Goal: Navigation & Orientation: Find specific page/section

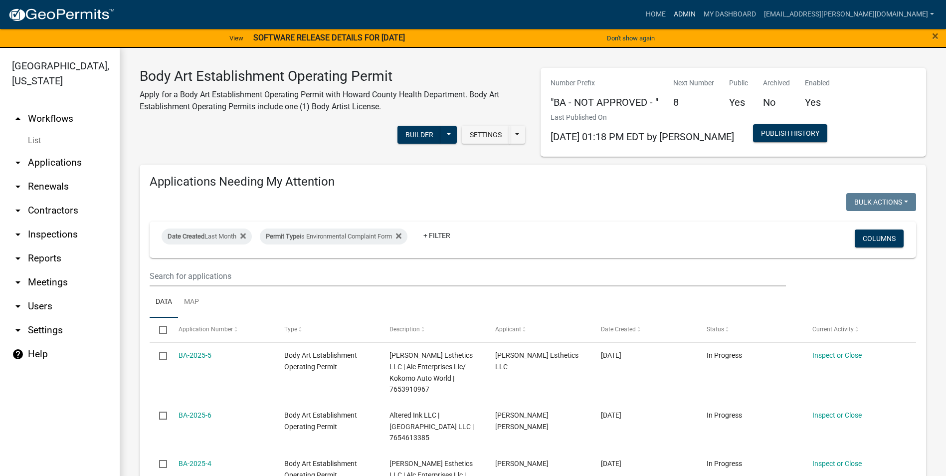
click at [700, 15] on link "Admin" at bounding box center [685, 14] width 30 height 19
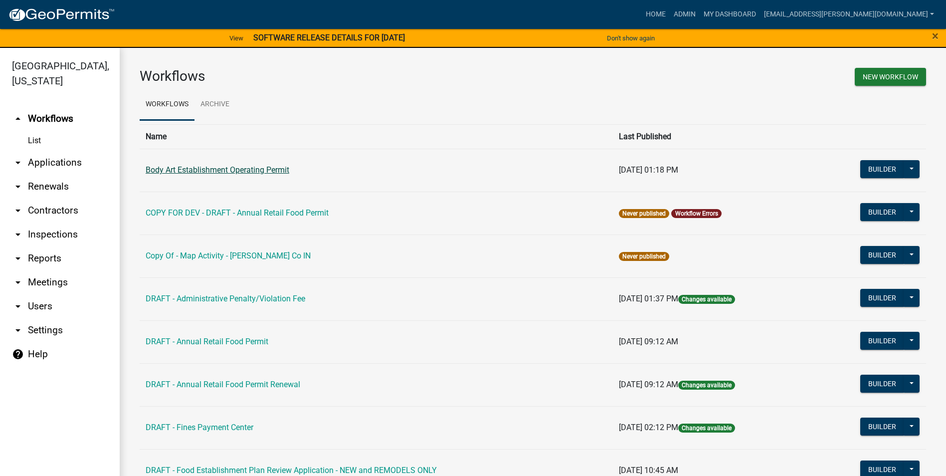
click at [237, 170] on link "Body Art Establishment Operating Permit" at bounding box center [218, 169] width 144 height 9
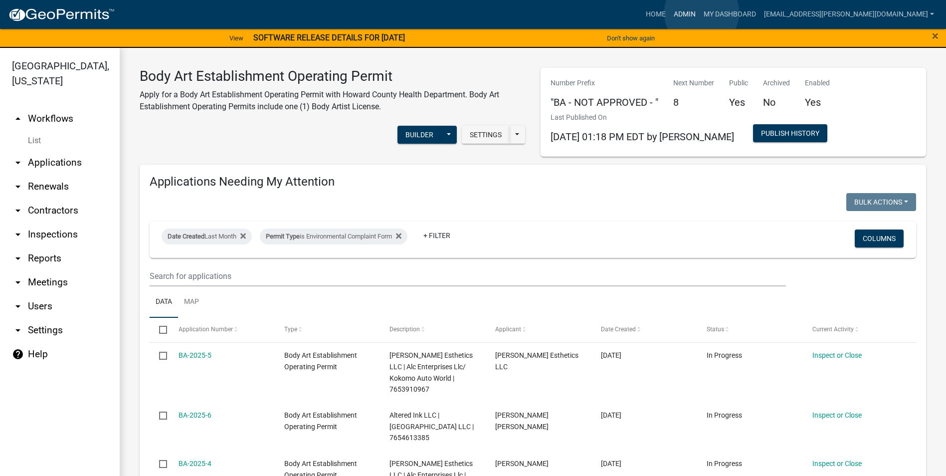
click at [700, 12] on link "Admin" at bounding box center [685, 14] width 30 height 19
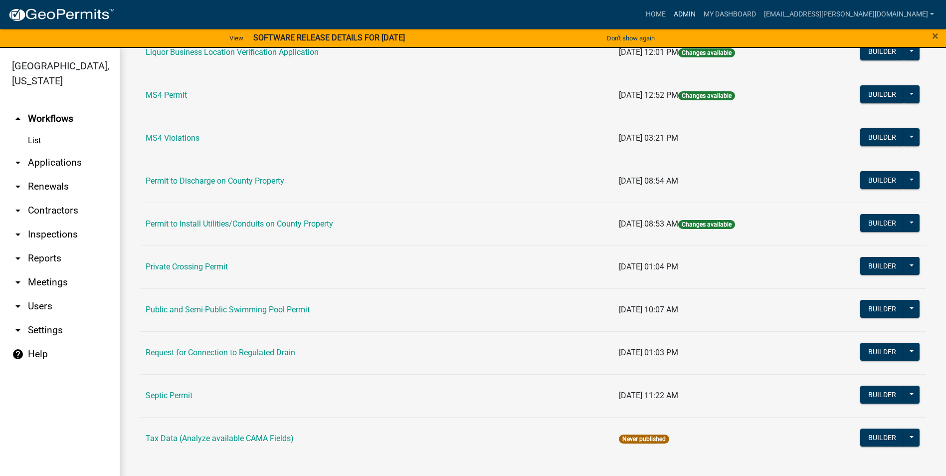
scroll to position [12, 0]
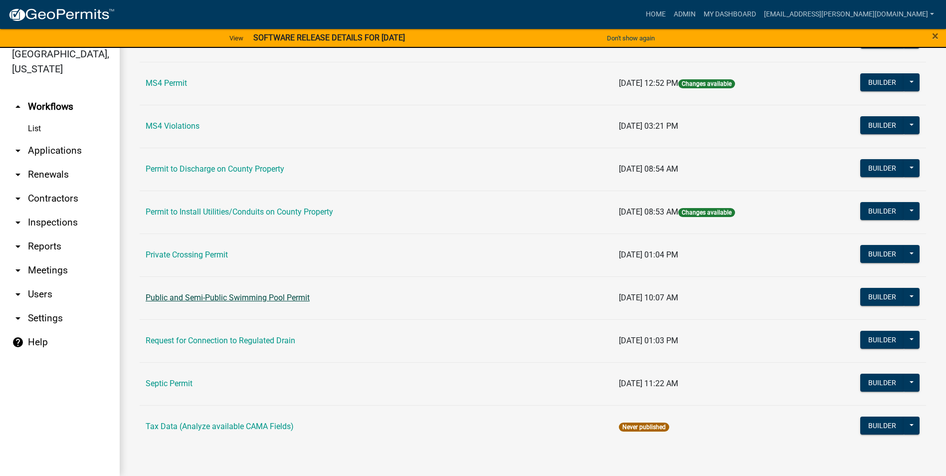
click at [262, 295] on link "Public and Semi-Public Swimming Pool Permit" at bounding box center [228, 297] width 164 height 9
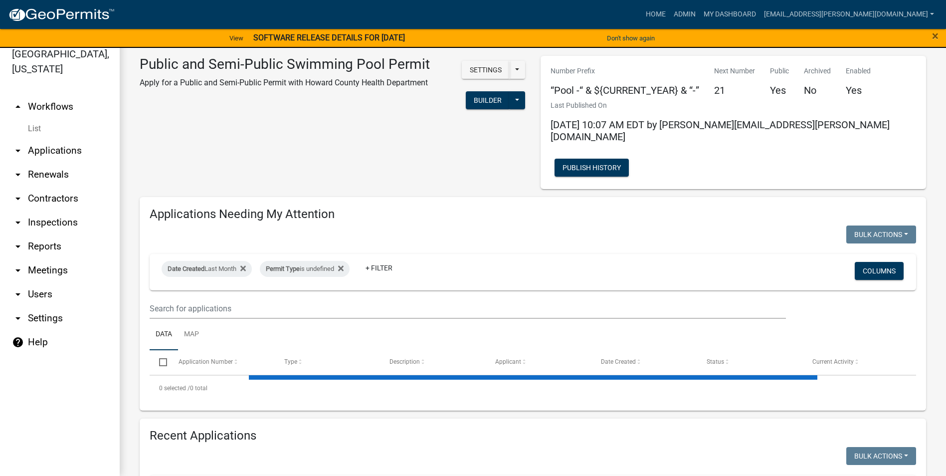
select select "3: 100"
